Goal: Complete application form

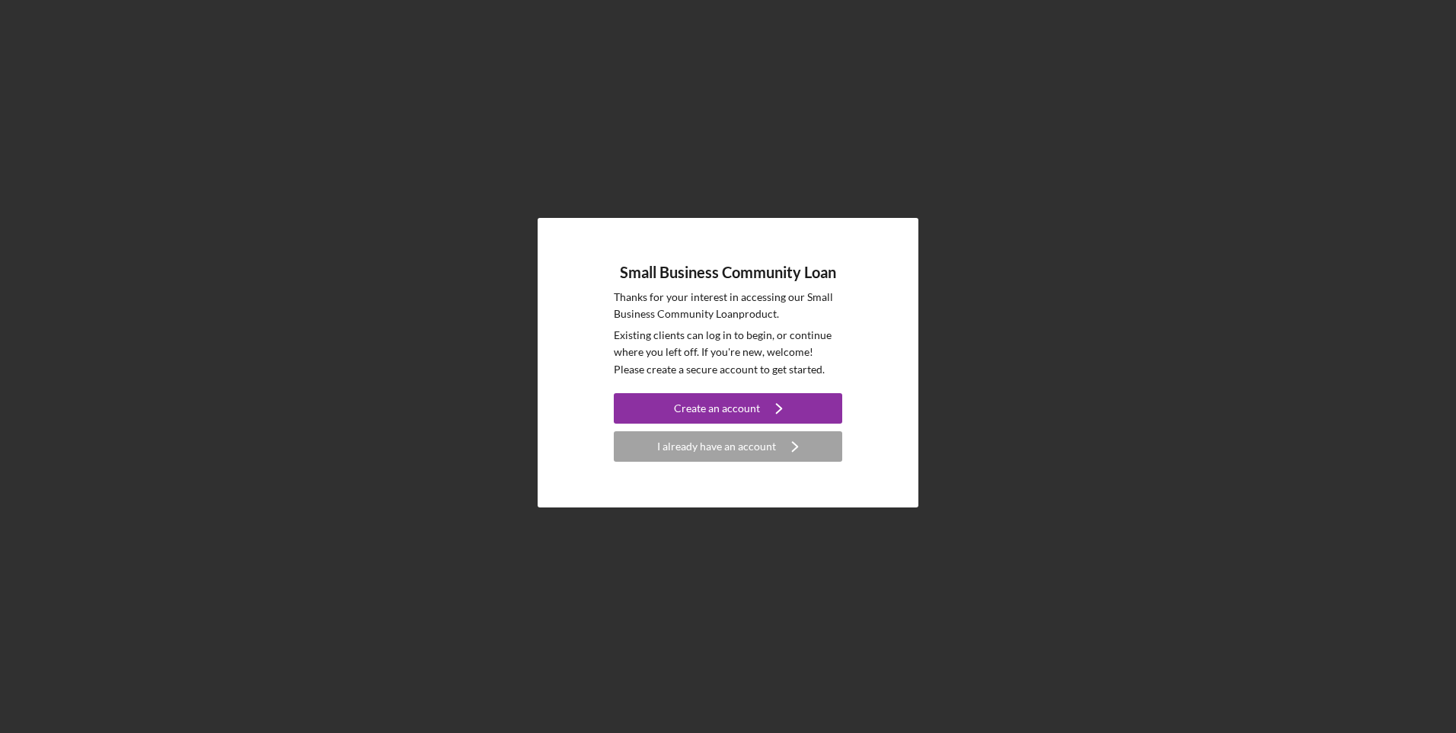
click at [782, 446] on icon "Icon/Navigate" at bounding box center [795, 446] width 38 height 38
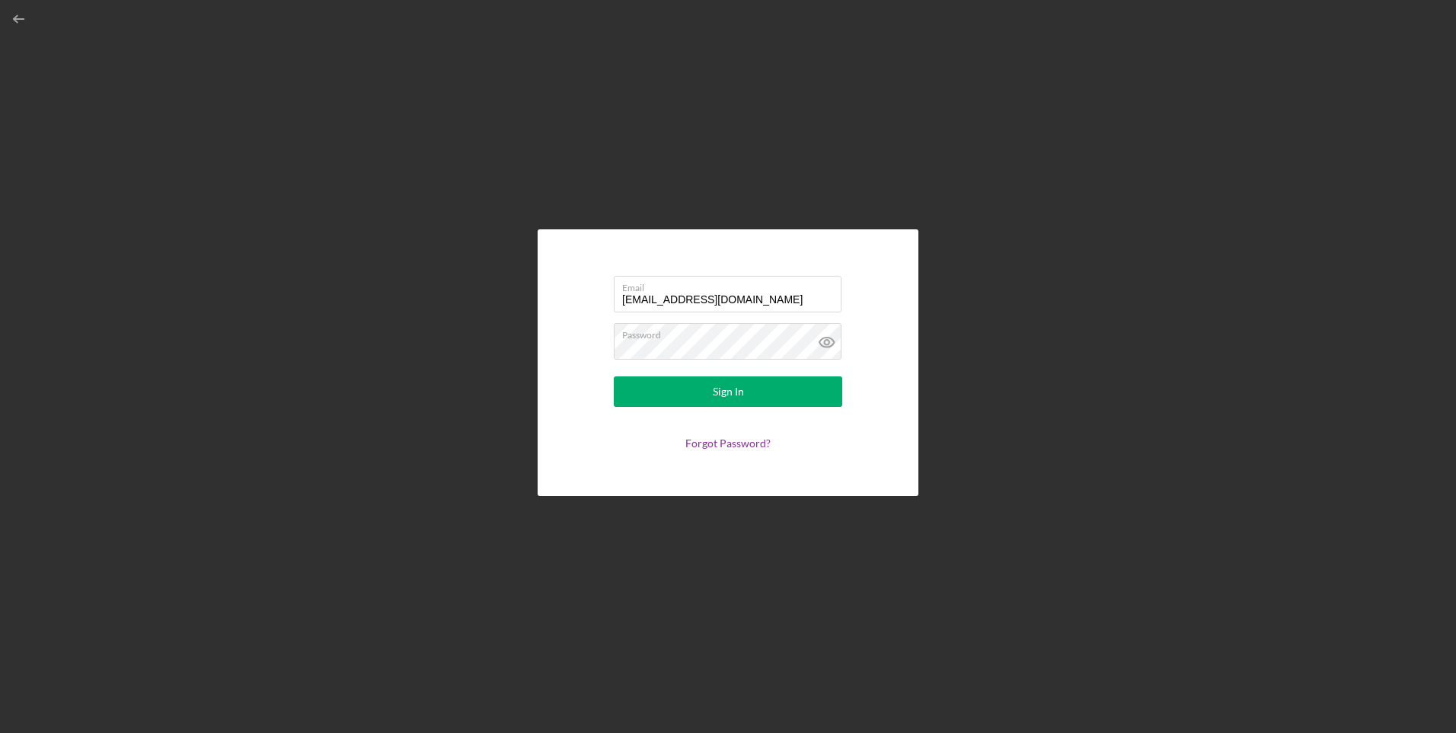
click at [742, 296] on input "[EMAIL_ADDRESS][DOMAIN_NAME]" at bounding box center [728, 294] width 228 height 37
type input "[EMAIL_ADDRESS][DOMAIN_NAME]"
click at [719, 388] on div "Sign In" at bounding box center [728, 391] width 31 height 30
